Goal: Information Seeking & Learning: Learn about a topic

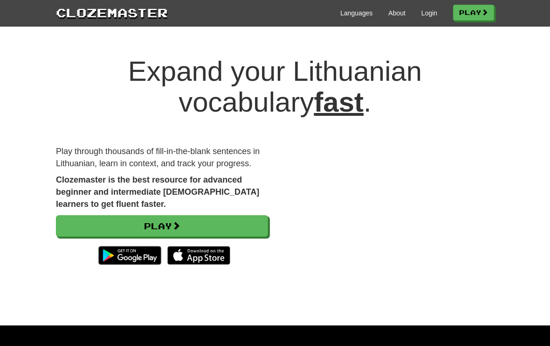
click at [424, 12] on link "Login" at bounding box center [430, 12] width 16 height 9
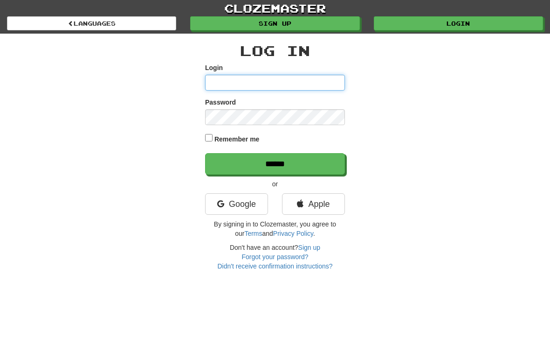
type input "*****"
click at [275, 163] on input "******" at bounding box center [275, 163] width 140 height 21
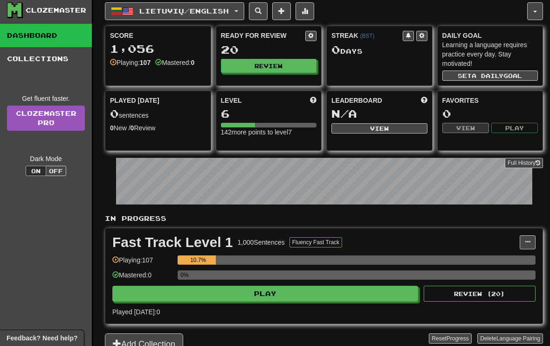
scroll to position [14, 0]
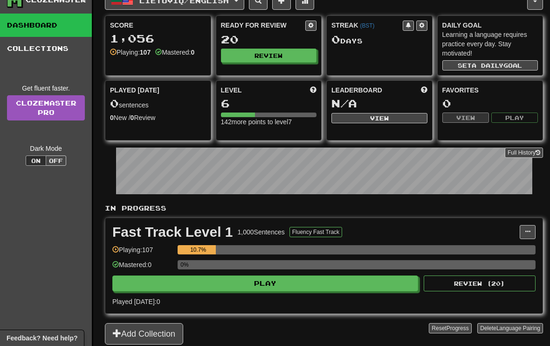
click at [236, 289] on button "Play" at bounding box center [265, 283] width 306 height 16
select select "**"
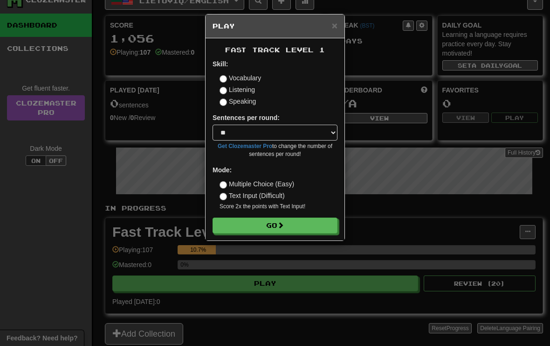
click at [288, 222] on button "Go" at bounding box center [275, 225] width 125 height 16
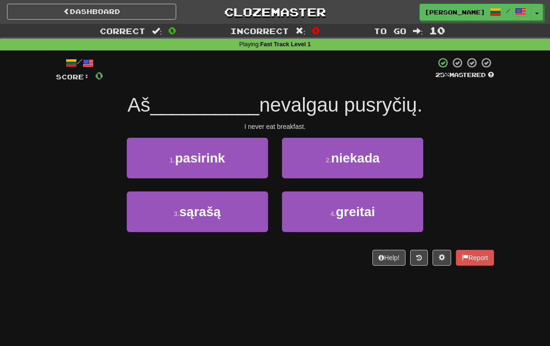
click at [387, 149] on button "2 . niekada" at bounding box center [352, 158] width 141 height 41
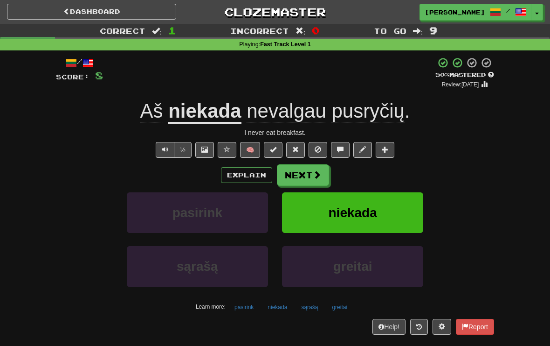
click at [248, 173] on button "Explain" at bounding box center [246, 175] width 51 height 16
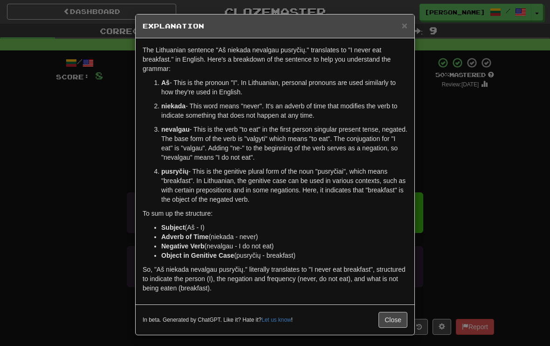
click at [406, 29] on span "×" at bounding box center [405, 25] width 6 height 11
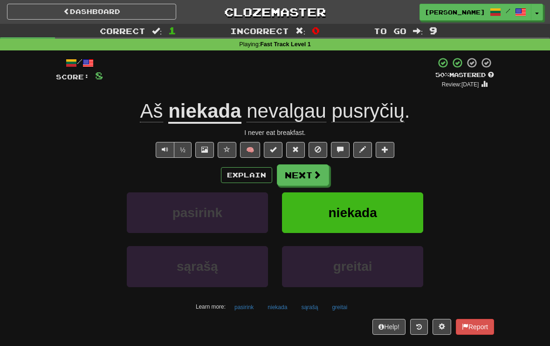
click at [473, 242] on div "pasirink niekada" at bounding box center [275, 219] width 466 height 54
click at [312, 178] on button "Next" at bounding box center [303, 174] width 52 height 21
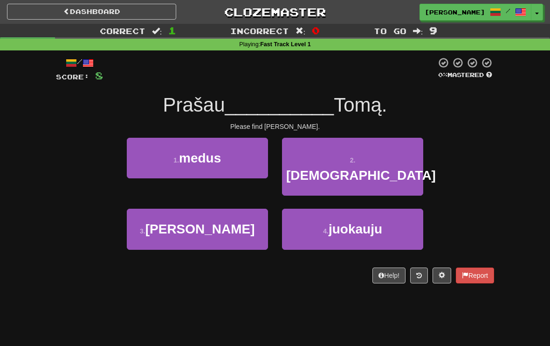
click at [391, 158] on button "2 . surasti" at bounding box center [352, 167] width 141 height 58
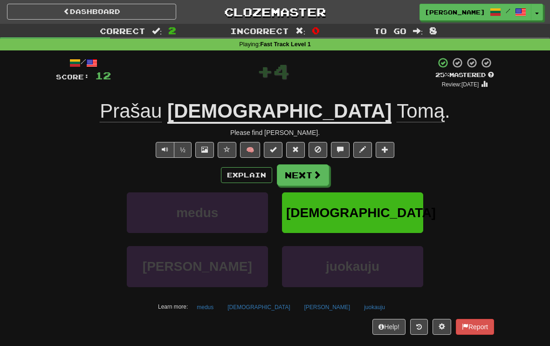
click at [308, 172] on button "Next" at bounding box center [303, 174] width 52 height 21
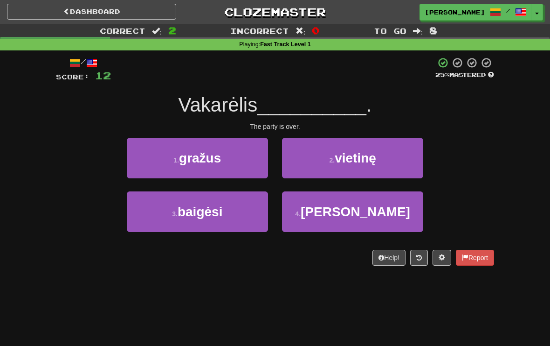
click at [221, 224] on button "3 . baigėsi" at bounding box center [197, 211] width 141 height 41
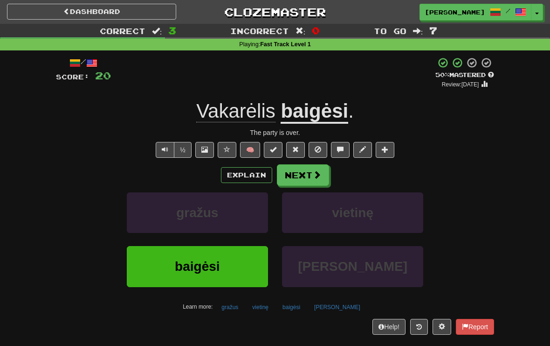
click at [308, 170] on button "Next" at bounding box center [303, 174] width 52 height 21
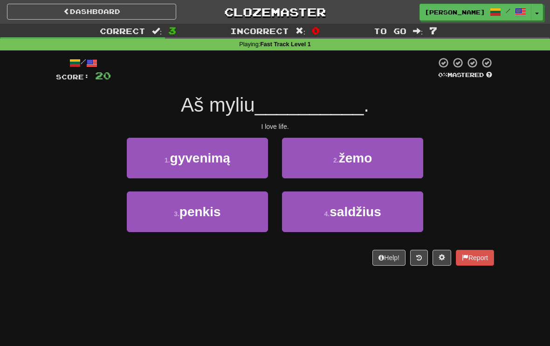
click at [245, 152] on button "1 . gyvenimą" at bounding box center [197, 158] width 141 height 41
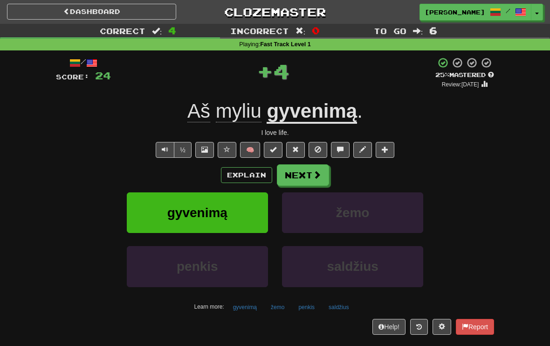
click at [297, 173] on button "Next" at bounding box center [303, 174] width 52 height 21
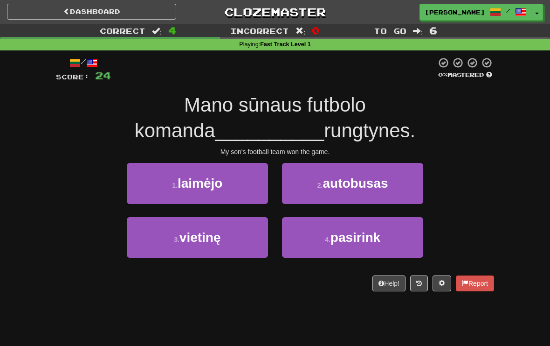
click at [156, 13] on link "Dashboard" at bounding box center [91, 12] width 169 height 16
